Goal: Information Seeking & Learning: Learn about a topic

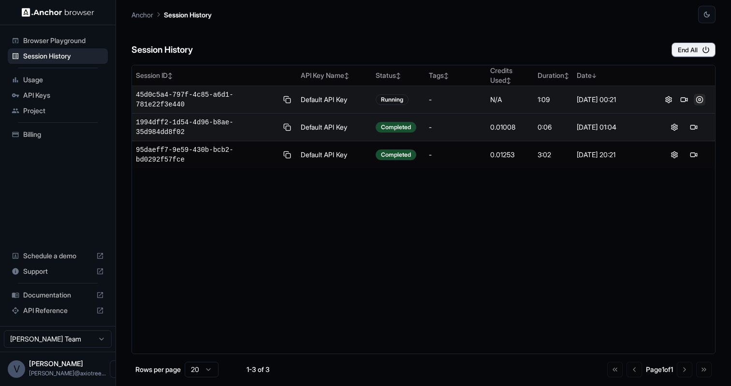
click at [698, 97] on button at bounding box center [700, 100] width 12 height 12
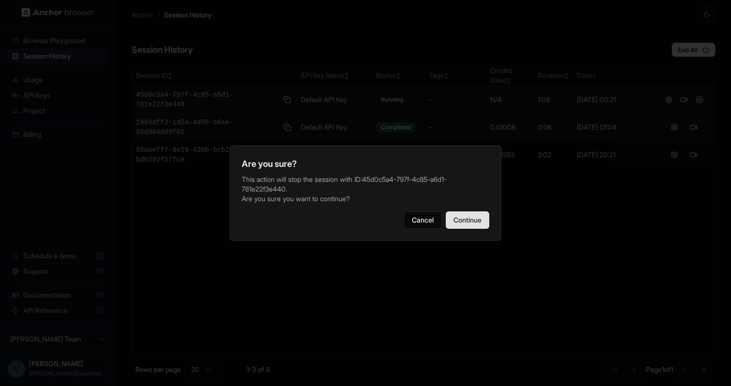
click at [475, 218] on button "Continue" at bounding box center [468, 219] width 44 height 17
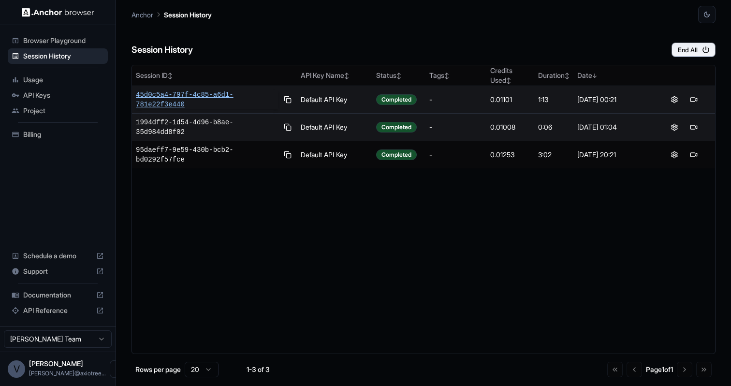
click at [190, 92] on span "45d0c5a4-797f-4c85-a6d1-781e22f3e440" at bounding box center [207, 99] width 142 height 19
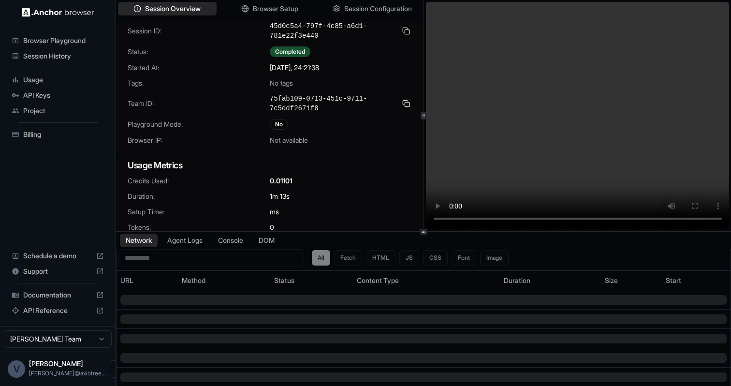
click at [563, 162] on video at bounding box center [578, 115] width 304 height 227
